Goal: Information Seeking & Learning: Learn about a topic

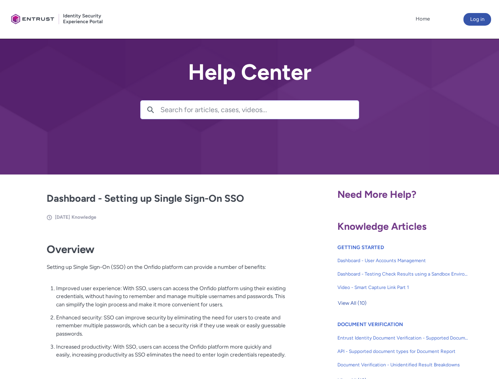
click at [150, 110] on lightning-primitive-icon "button" at bounding box center [150, 109] width 7 height 6
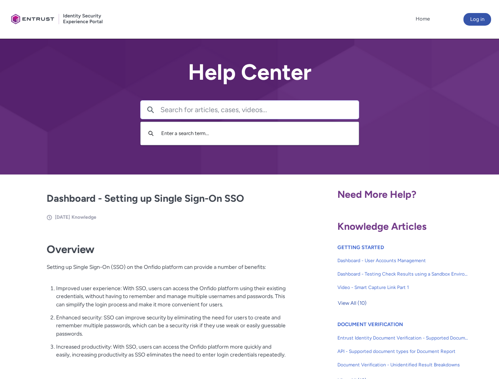
click at [151, 302] on p "Improved user experience: With SSO, users can access the Onfido platform using …" at bounding box center [171, 296] width 230 height 24
click at [352, 303] on span "View All (10)" at bounding box center [352, 303] width 29 height 12
click at [382, 346] on link "API - Supported document types for Document Report" at bounding box center [402, 351] width 131 height 13
